Goal: Information Seeking & Learning: Learn about a topic

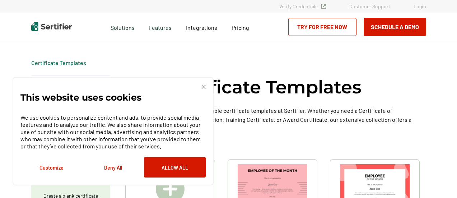
click at [203, 88] on img at bounding box center [203, 87] width 4 height 4
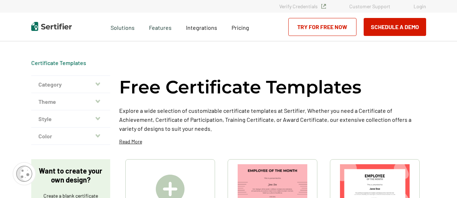
click at [96, 82] on button "Category" at bounding box center [70, 84] width 79 height 17
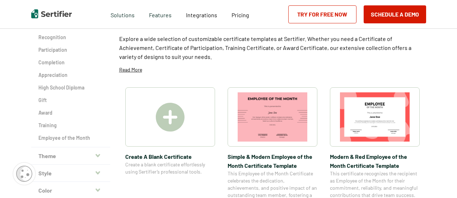
scroll to position [143, 0]
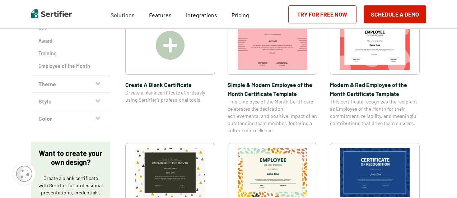
click at [99, 103] on icon "button" at bounding box center [97, 101] width 5 height 6
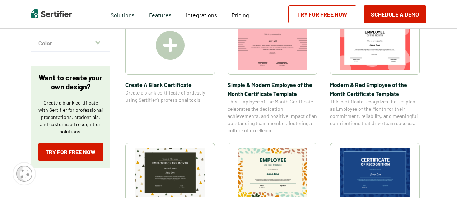
scroll to position [0, 0]
